Goal: Task Accomplishment & Management: Manage account settings

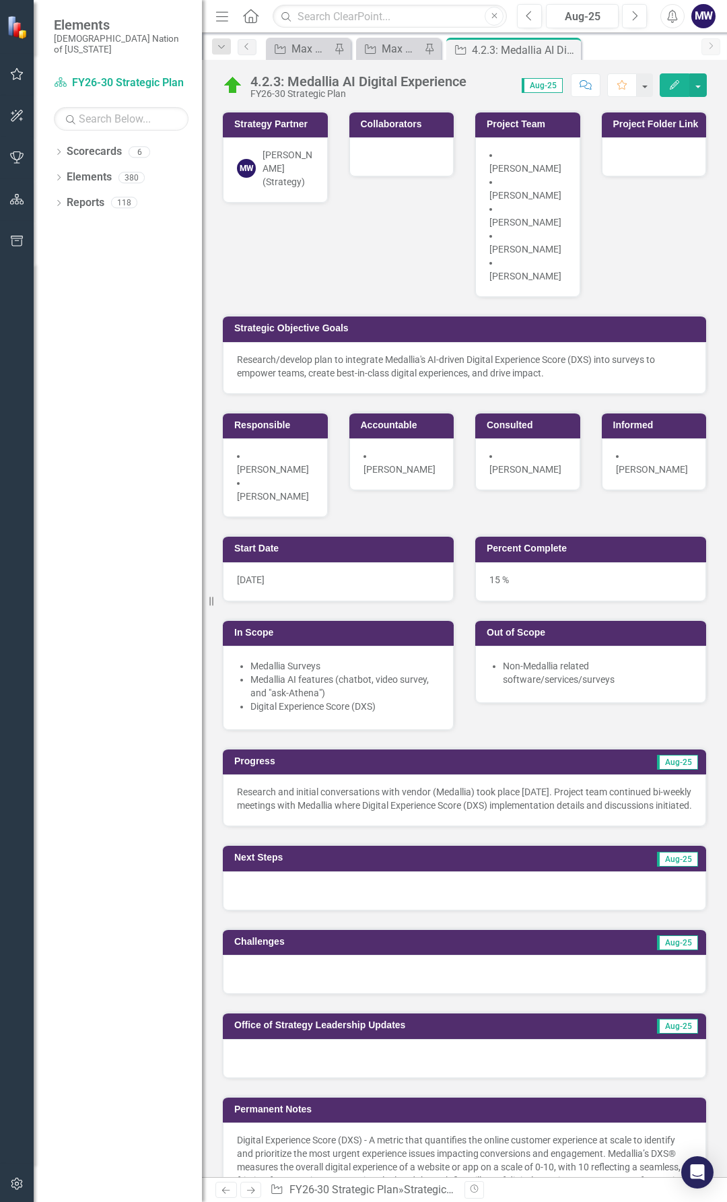
scroll to position [67, 0]
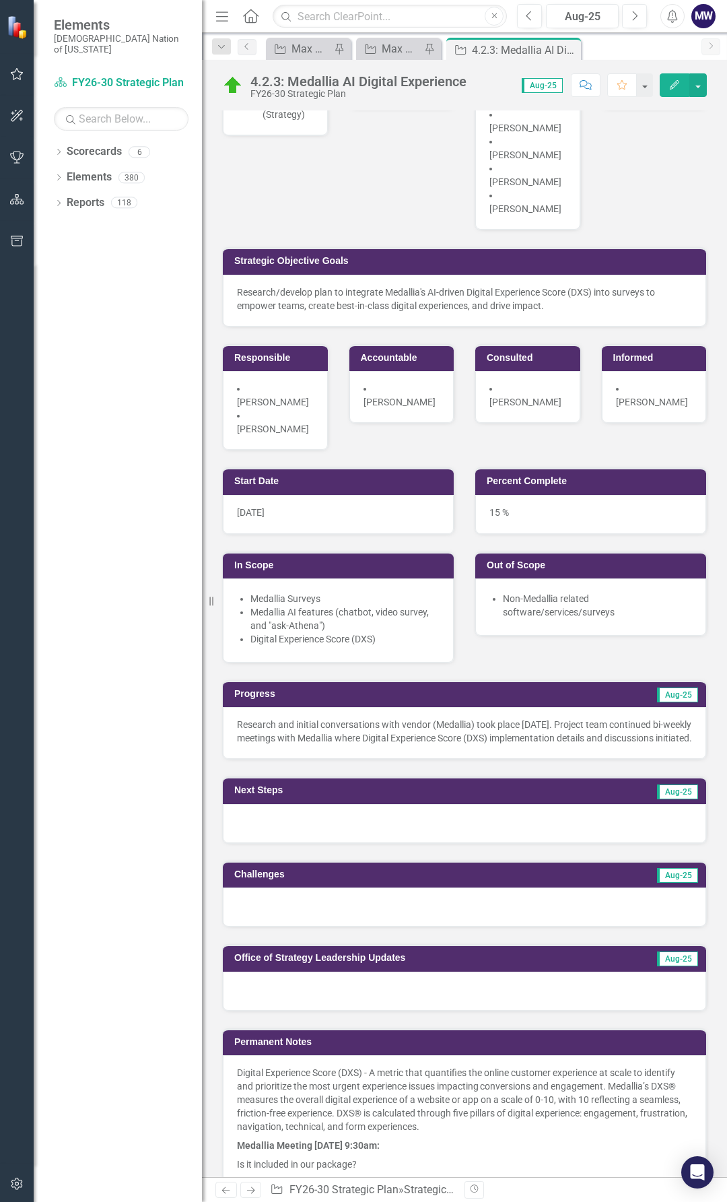
click at [345, 731] on p "Research and initial conversations with vendor (Medallia) took place [DATE]. Pr…" at bounding box center [464, 731] width 455 height 27
click at [344, 731] on p "Research and initial conversations with vendor (Medallia) took place [DATE]. Pr…" at bounding box center [464, 731] width 455 height 27
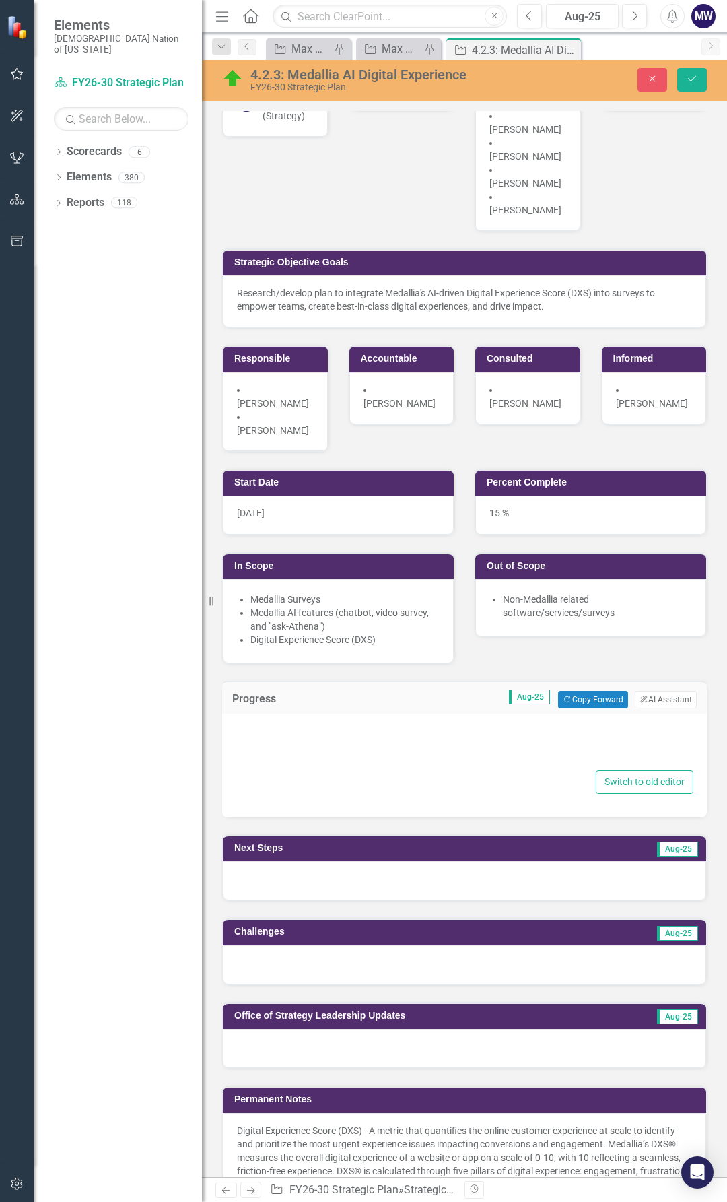
type textarea "<p>Research and initial conversations with vendor (Medallia) took place [DATE].…"
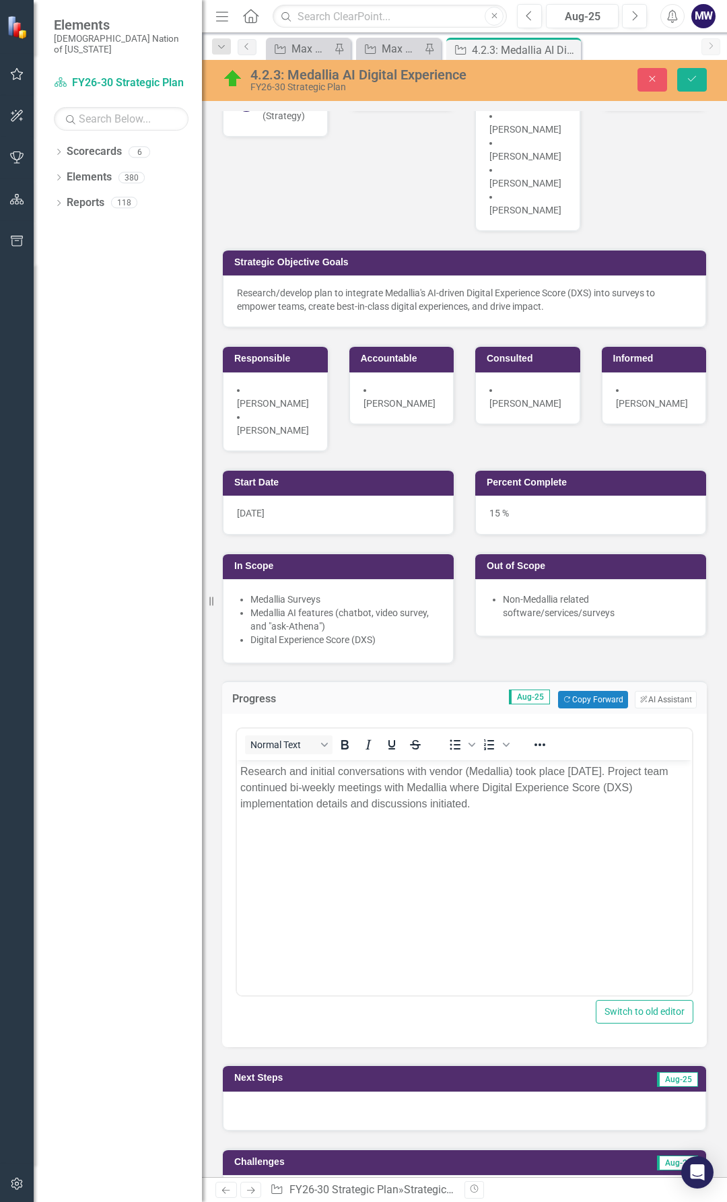
scroll to position [0, 0]
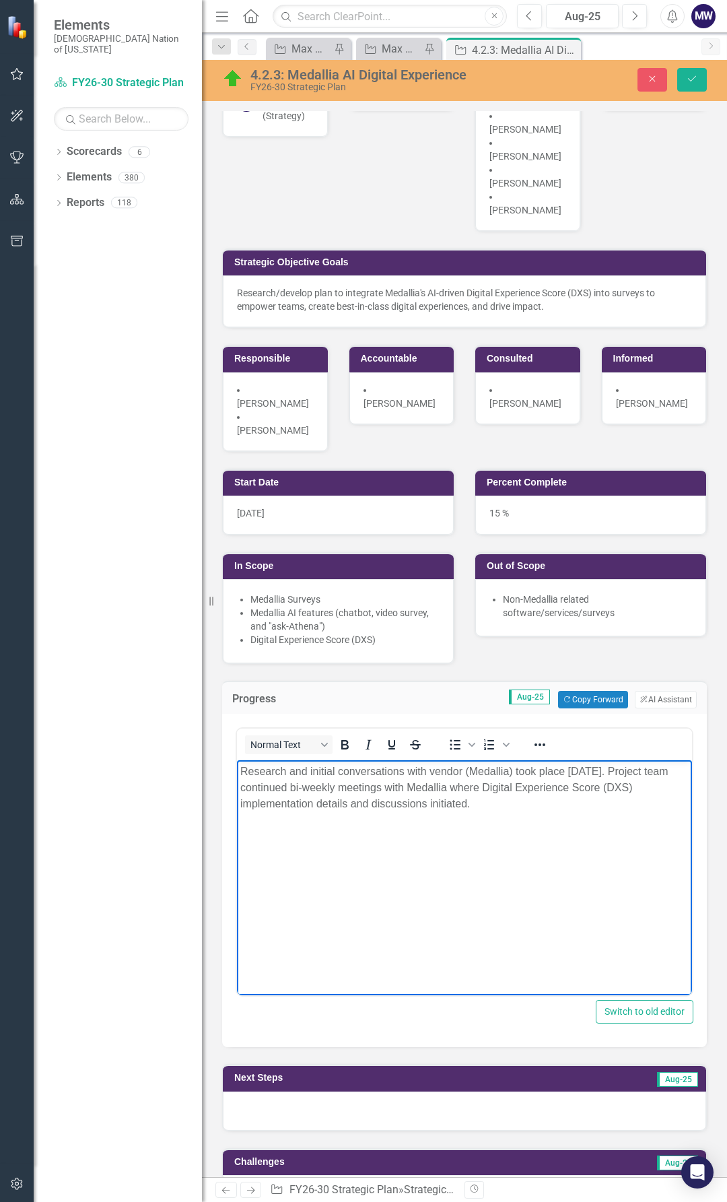
drag, startPoint x: 500, startPoint y: 804, endPoint x: 273, endPoint y: 803, distance: 226.9
click at [273, 803] on p "Research and initial conversations with vendor (Medallia) took place [DATE]. Pr…" at bounding box center [464, 788] width 449 height 48
click at [625, 803] on p "Research and initial conversations with vendor (Medallia) took place [DATE]. Pr…" at bounding box center [464, 788] width 449 height 48
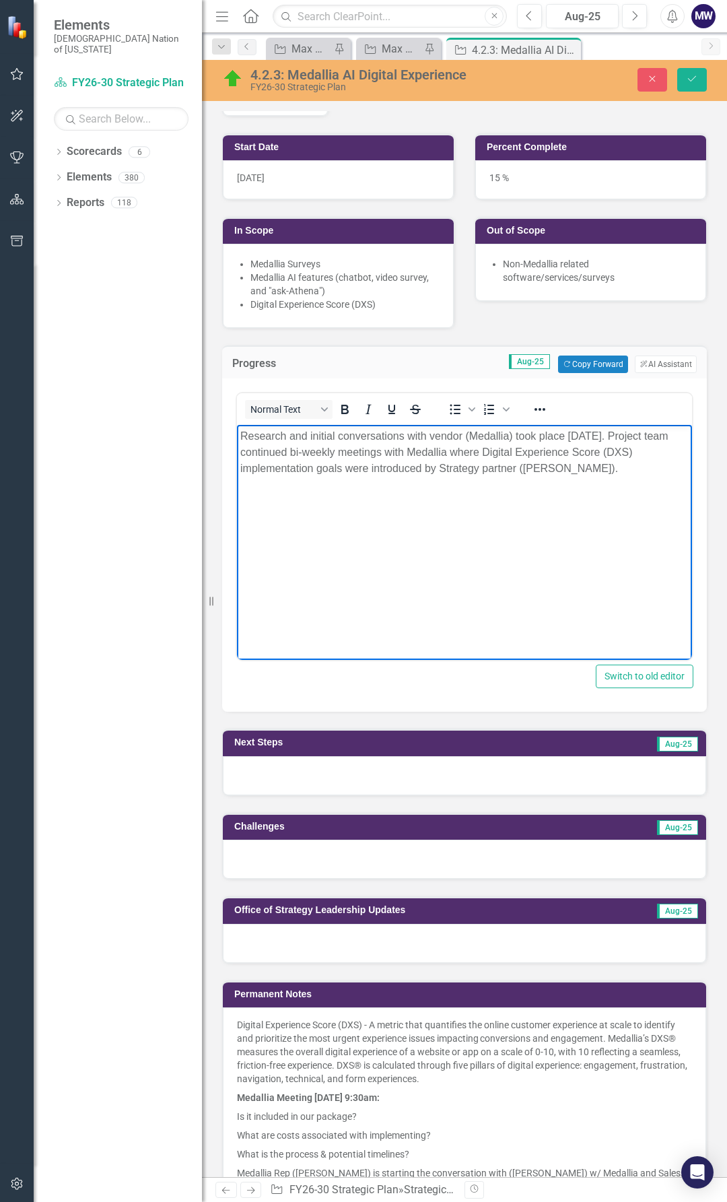
scroll to position [404, 0]
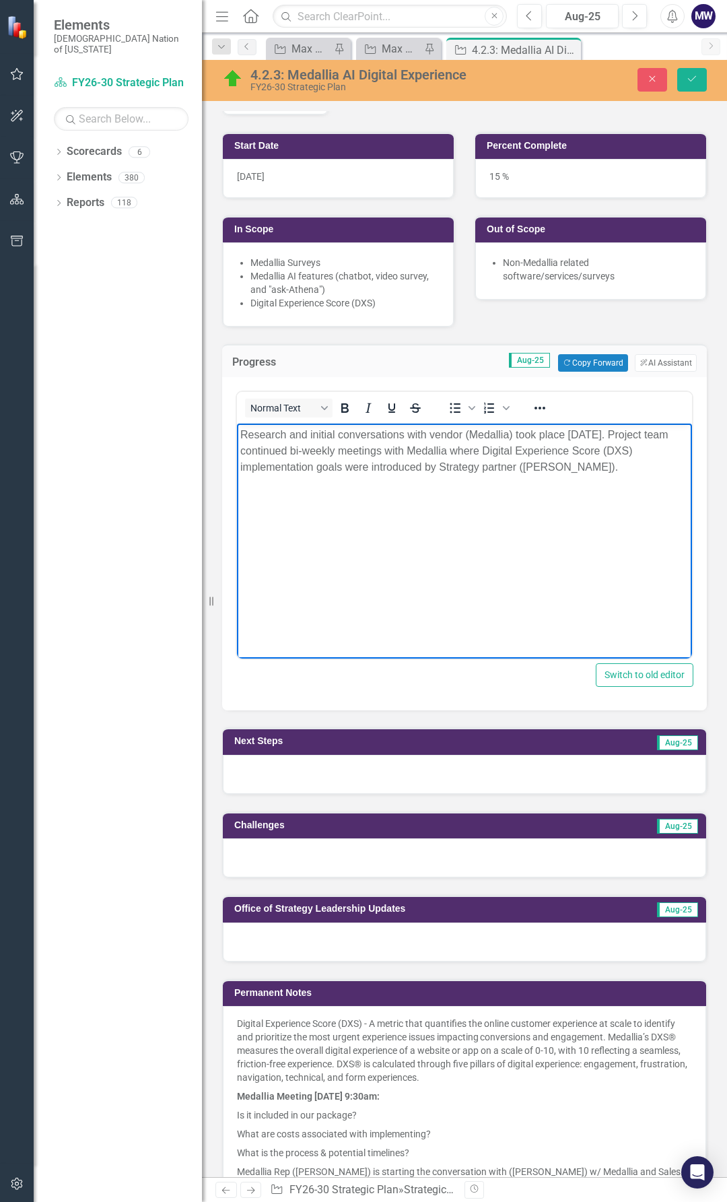
click at [333, 755] on div at bounding box center [465, 774] width 484 height 39
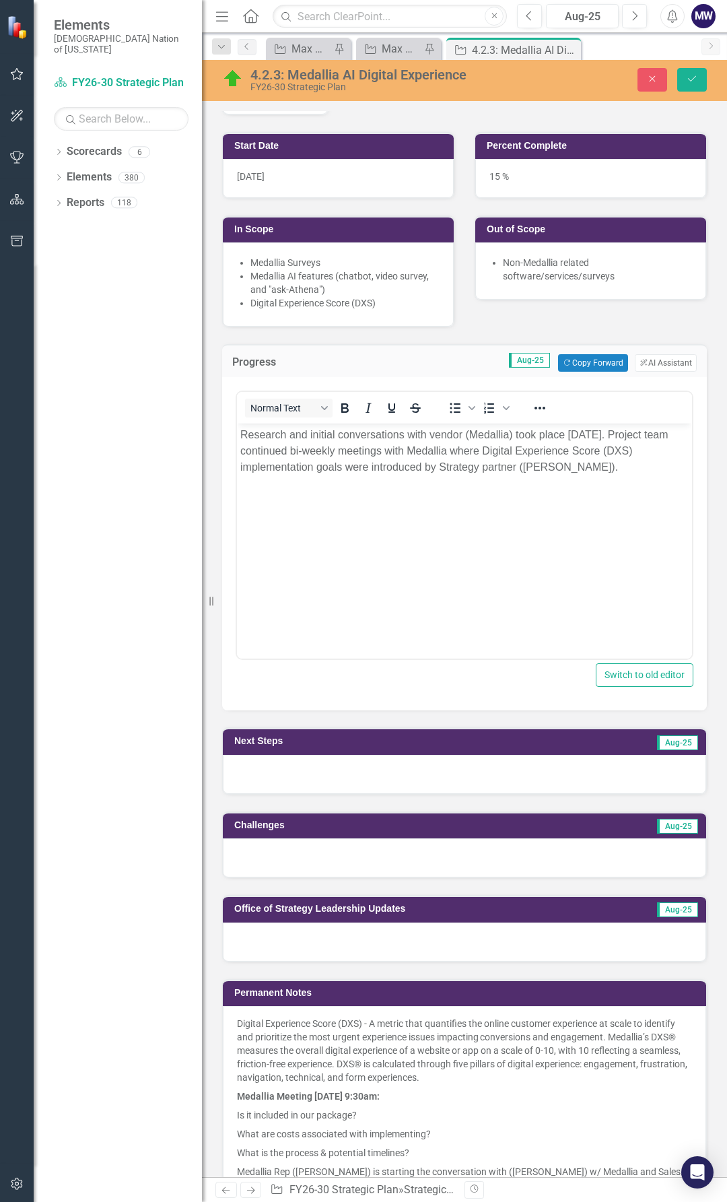
click at [333, 755] on div at bounding box center [465, 774] width 484 height 39
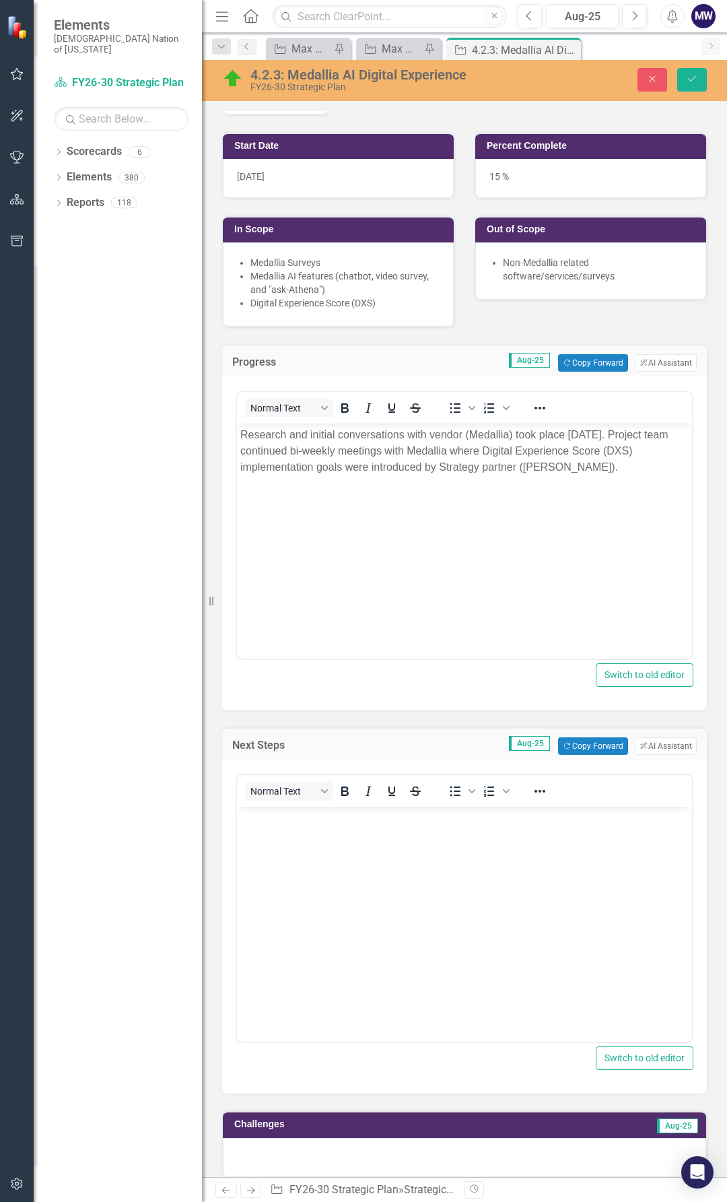
scroll to position [0, 0]
click at [322, 836] on body "Rich Text Area. Press ALT-0 for help." at bounding box center [464, 908] width 455 height 202
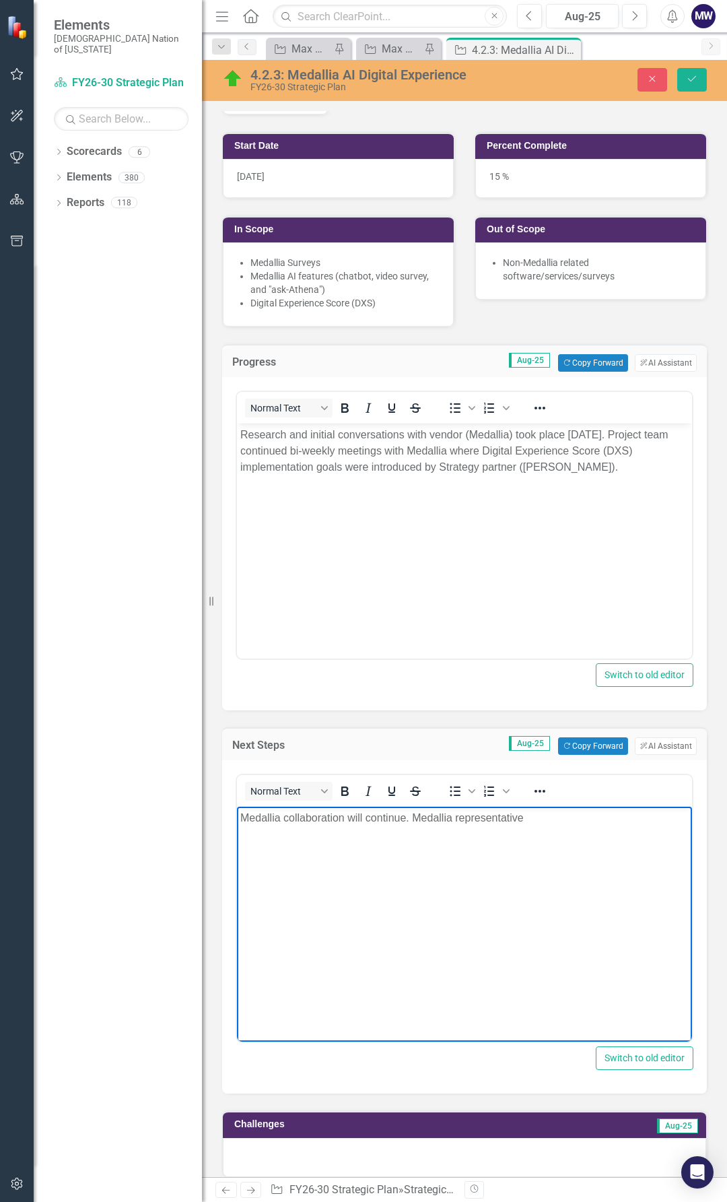
click at [527, 818] on p "Medallia collaboration will continue. Medallia representative" at bounding box center [464, 818] width 449 height 16
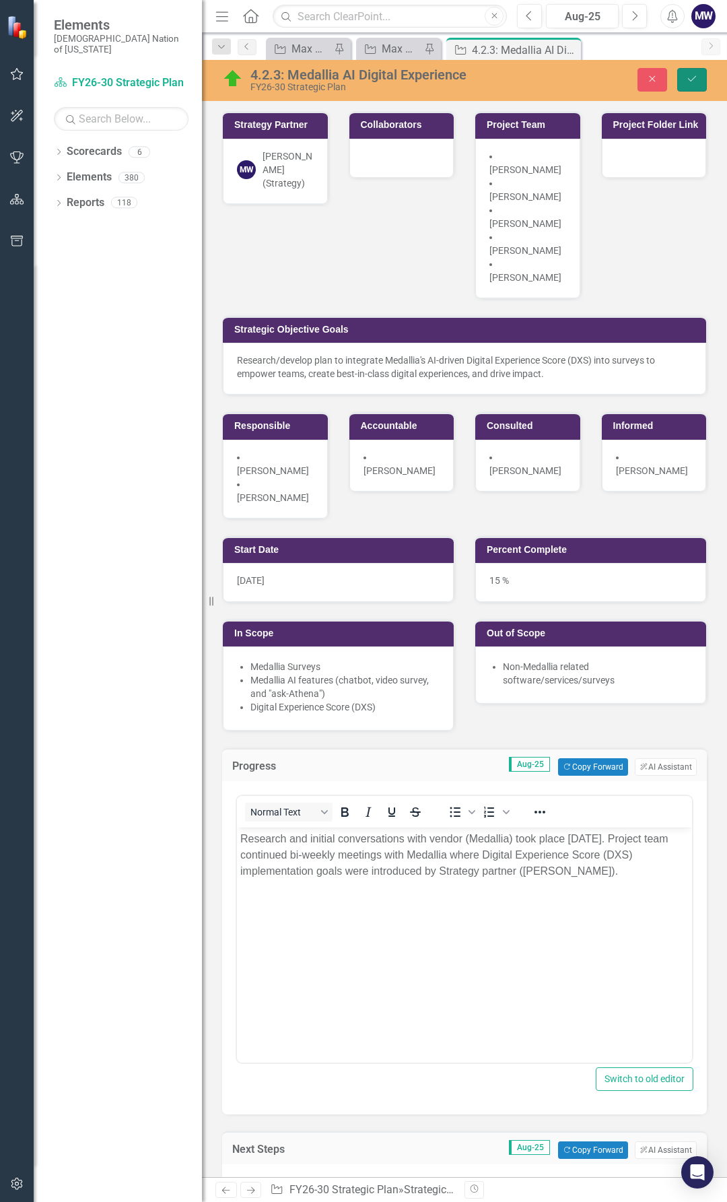
click at [696, 82] on icon "Save" at bounding box center [692, 78] width 12 height 9
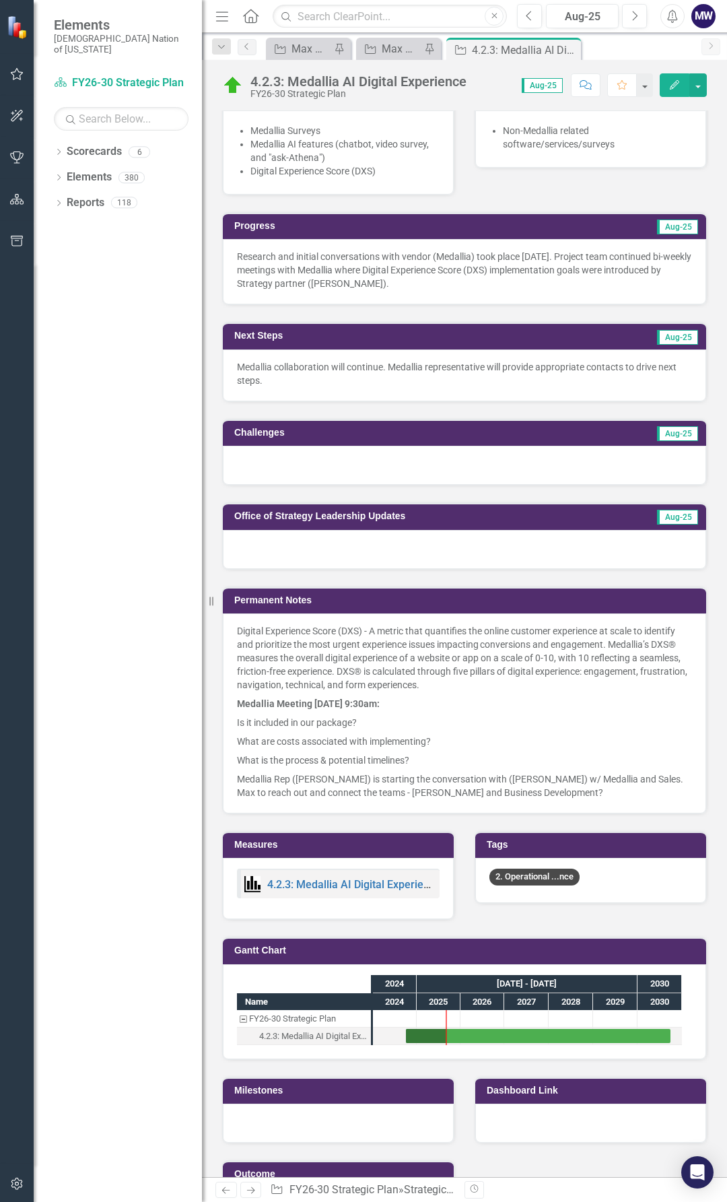
scroll to position [539, 0]
